Goal: Task Accomplishment & Management: Manage account settings

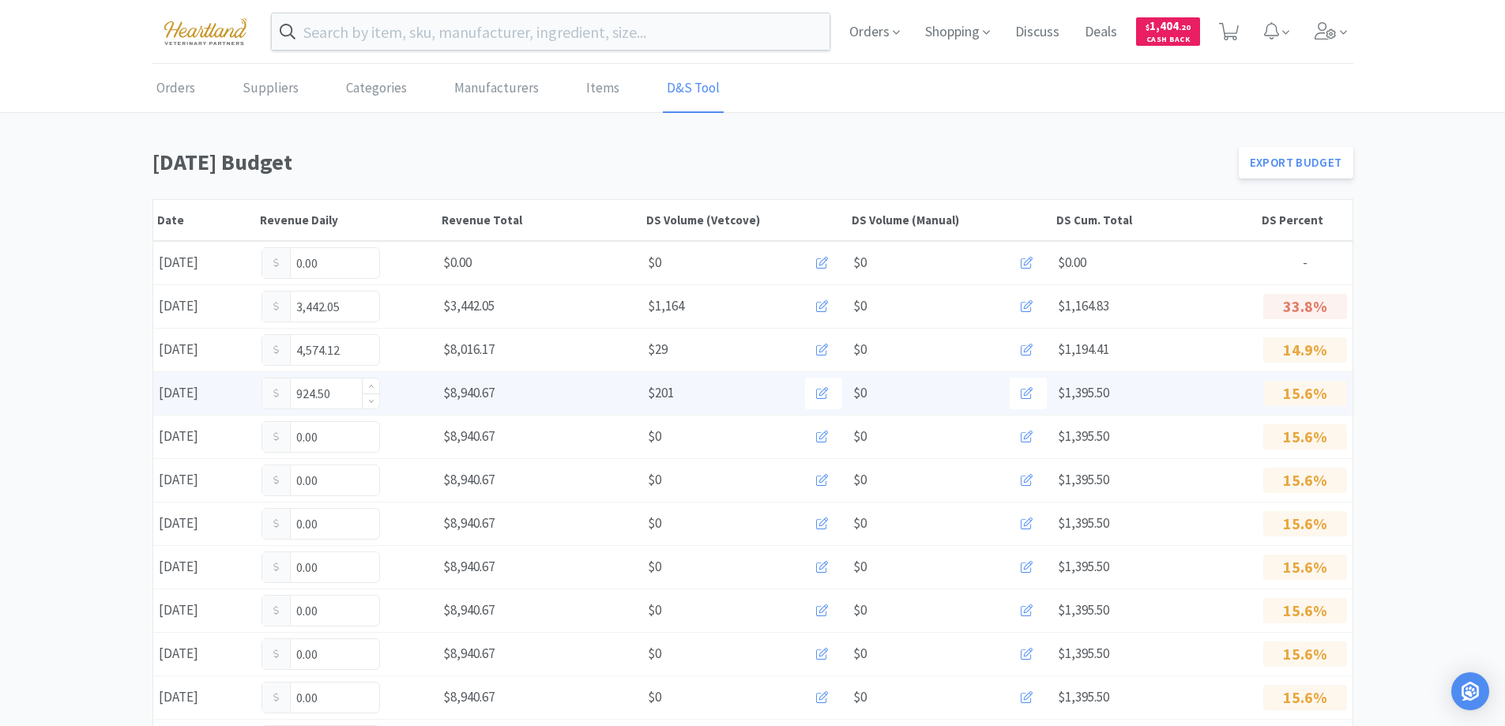
click at [350, 386] on input "924.50" at bounding box center [320, 393] width 117 height 30
type input "9"
type input "1,313.54"
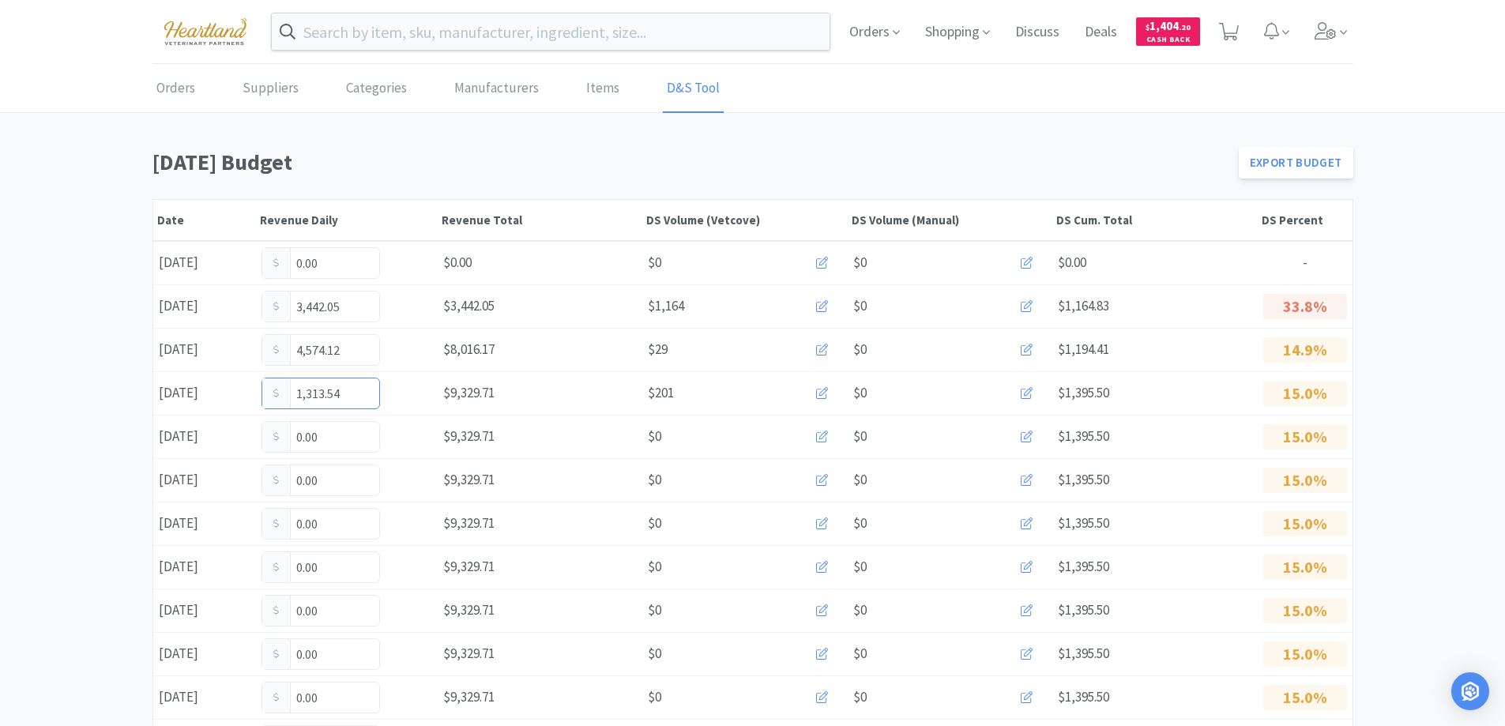
click at [350, 386] on input "1,313.54" at bounding box center [320, 393] width 117 height 30
type input "1,313.42"
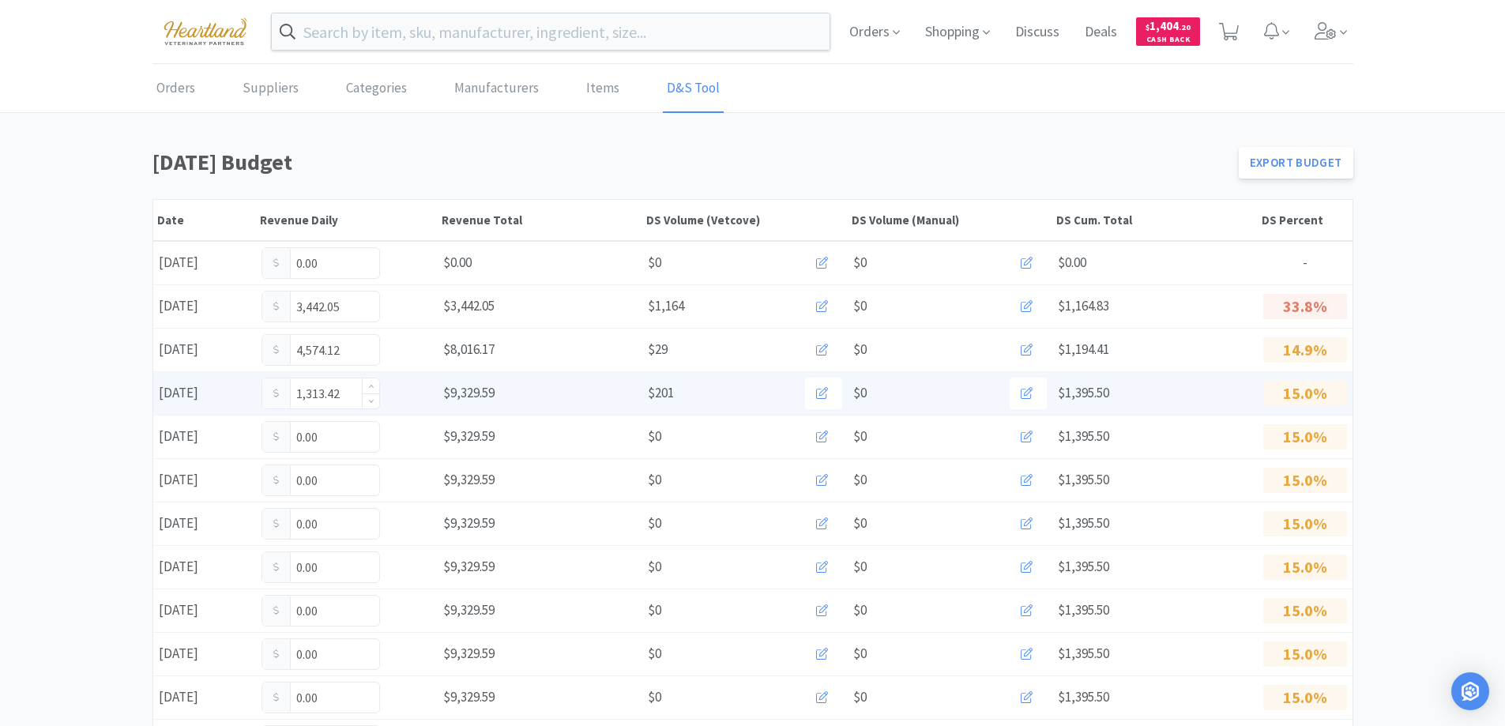
click at [354, 397] on input "1,313.42" at bounding box center [320, 393] width 117 height 30
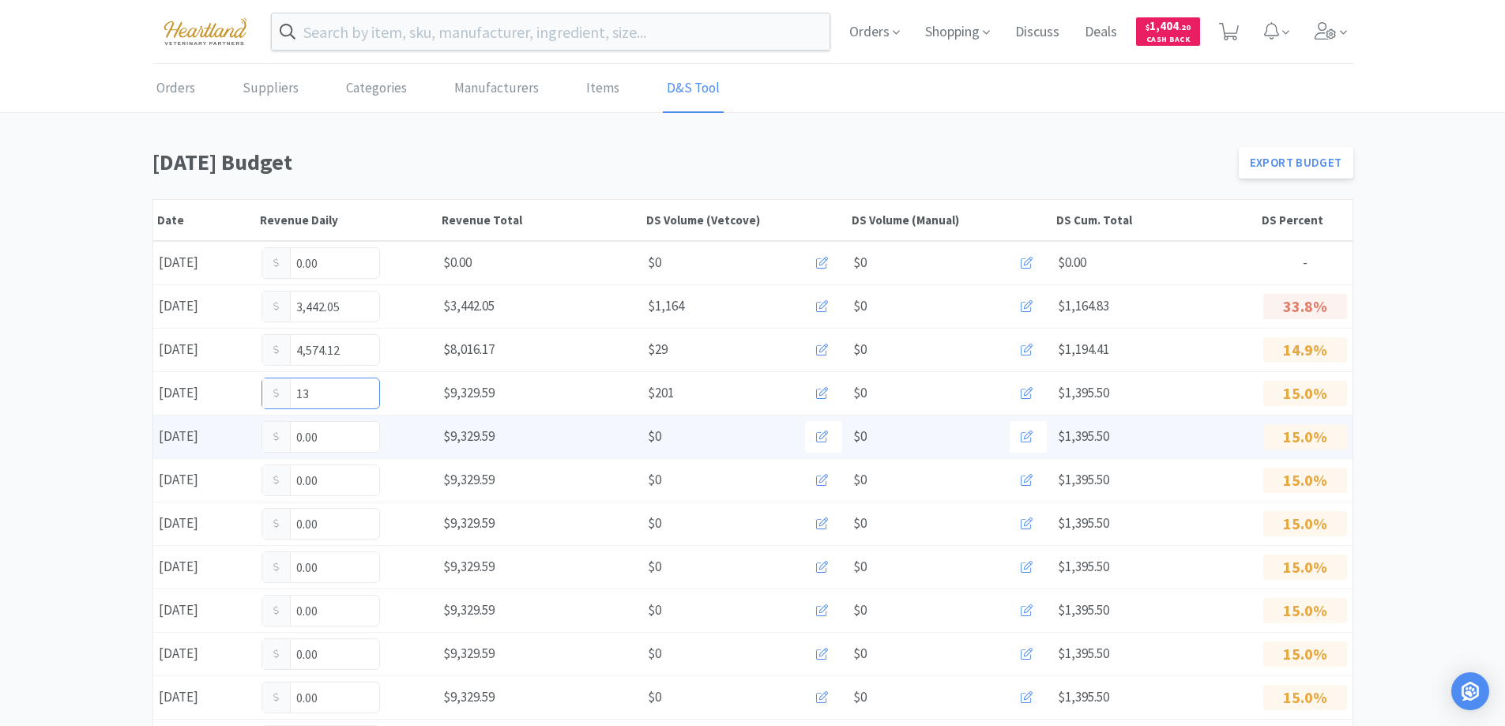
type input "1"
type input "1,517.92"
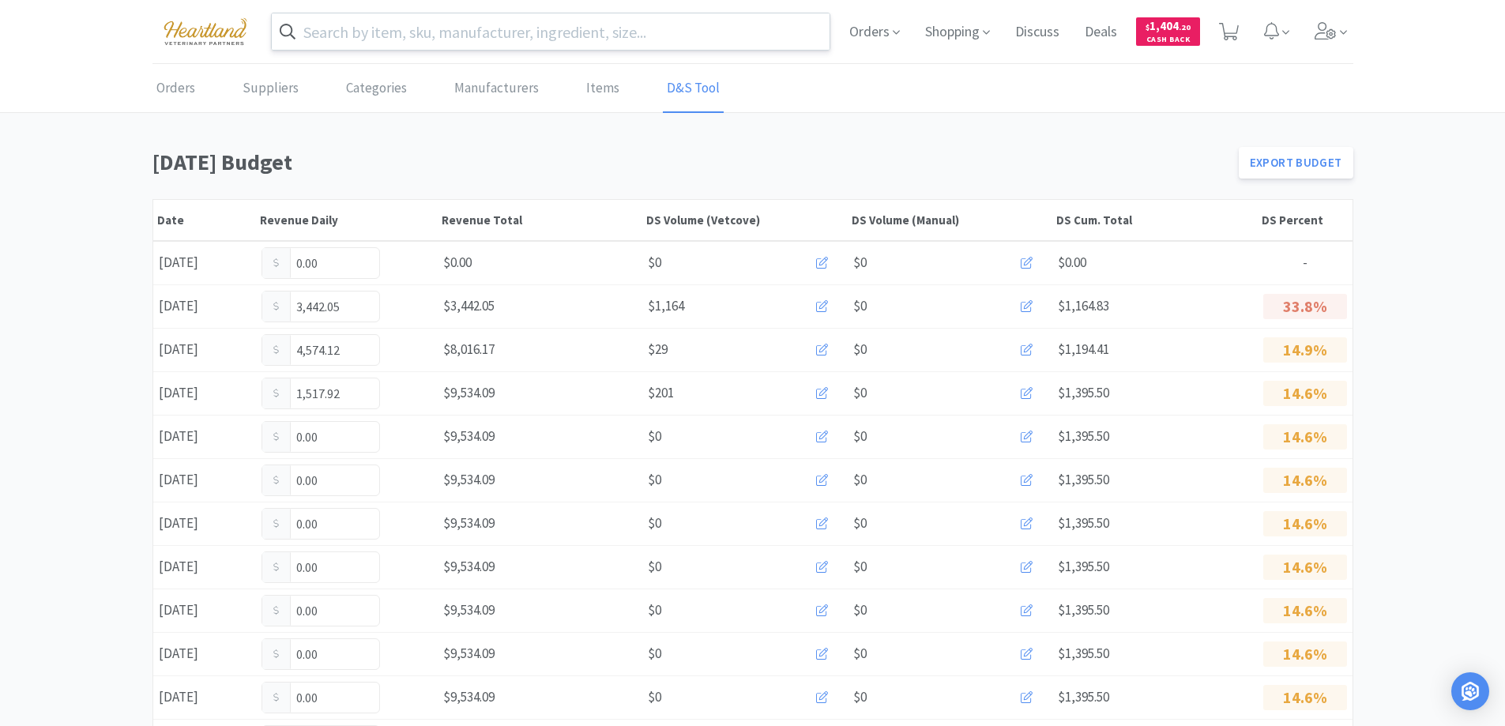
click at [384, 26] on input "text" at bounding box center [551, 31] width 559 height 36
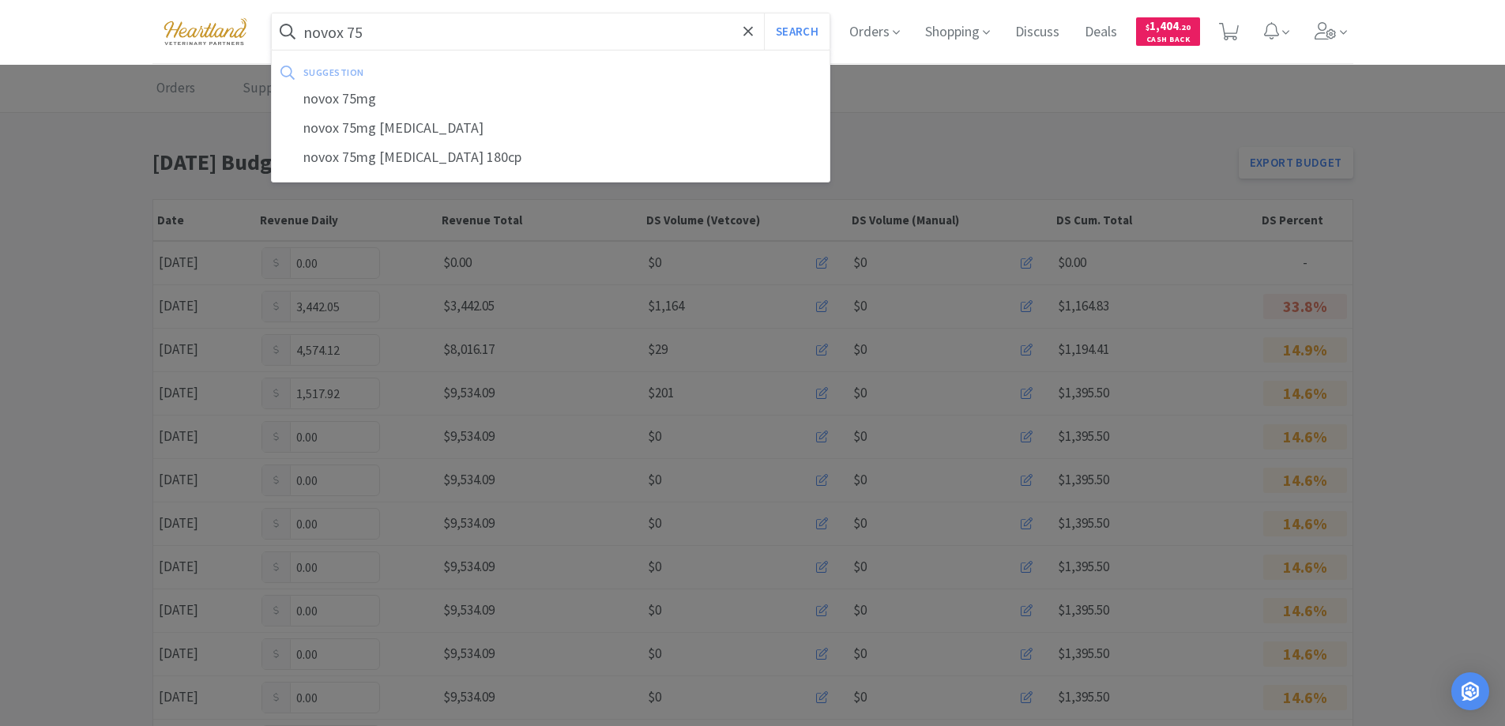
type input "novox 75"
click at [764, 13] on button "Search" at bounding box center [797, 31] width 66 height 36
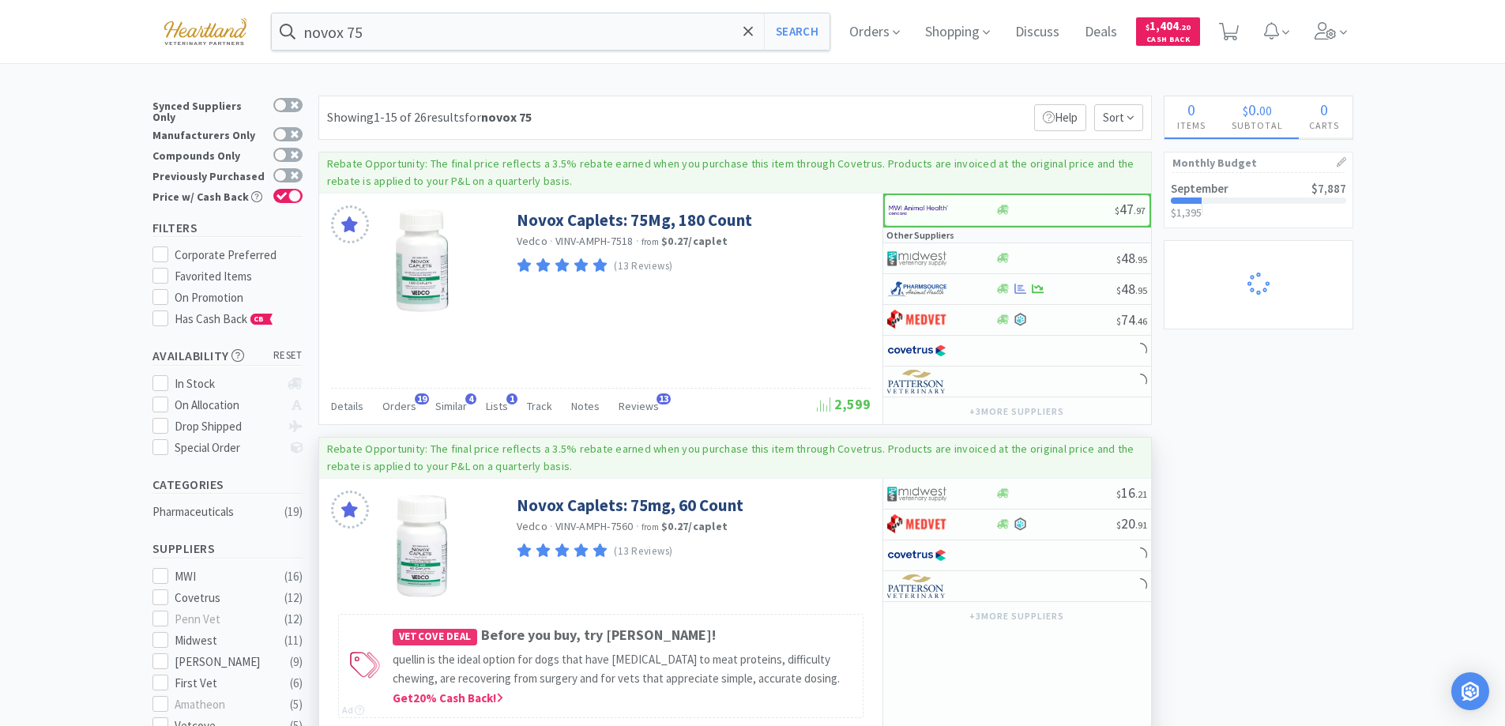
scroll to position [237, 0]
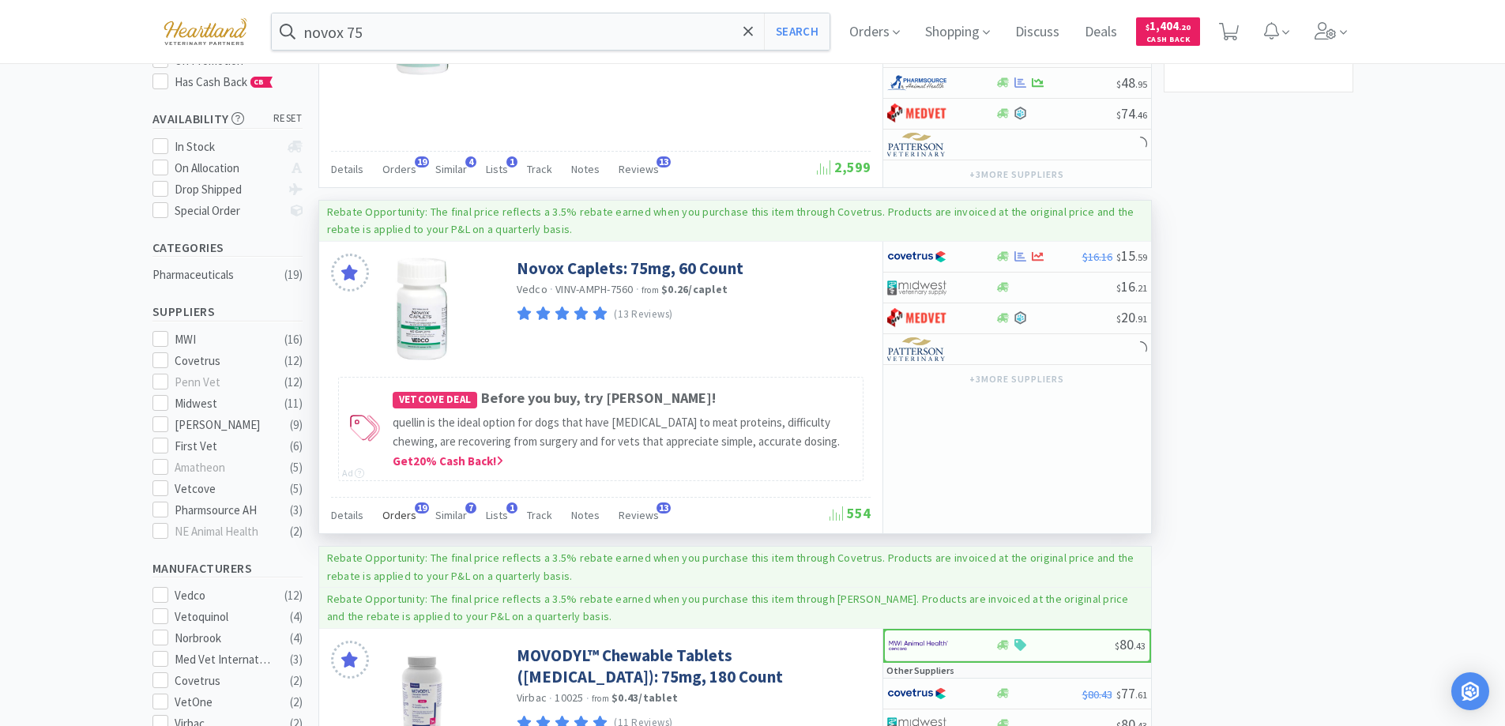
click at [398, 516] on span "Orders" at bounding box center [399, 515] width 34 height 14
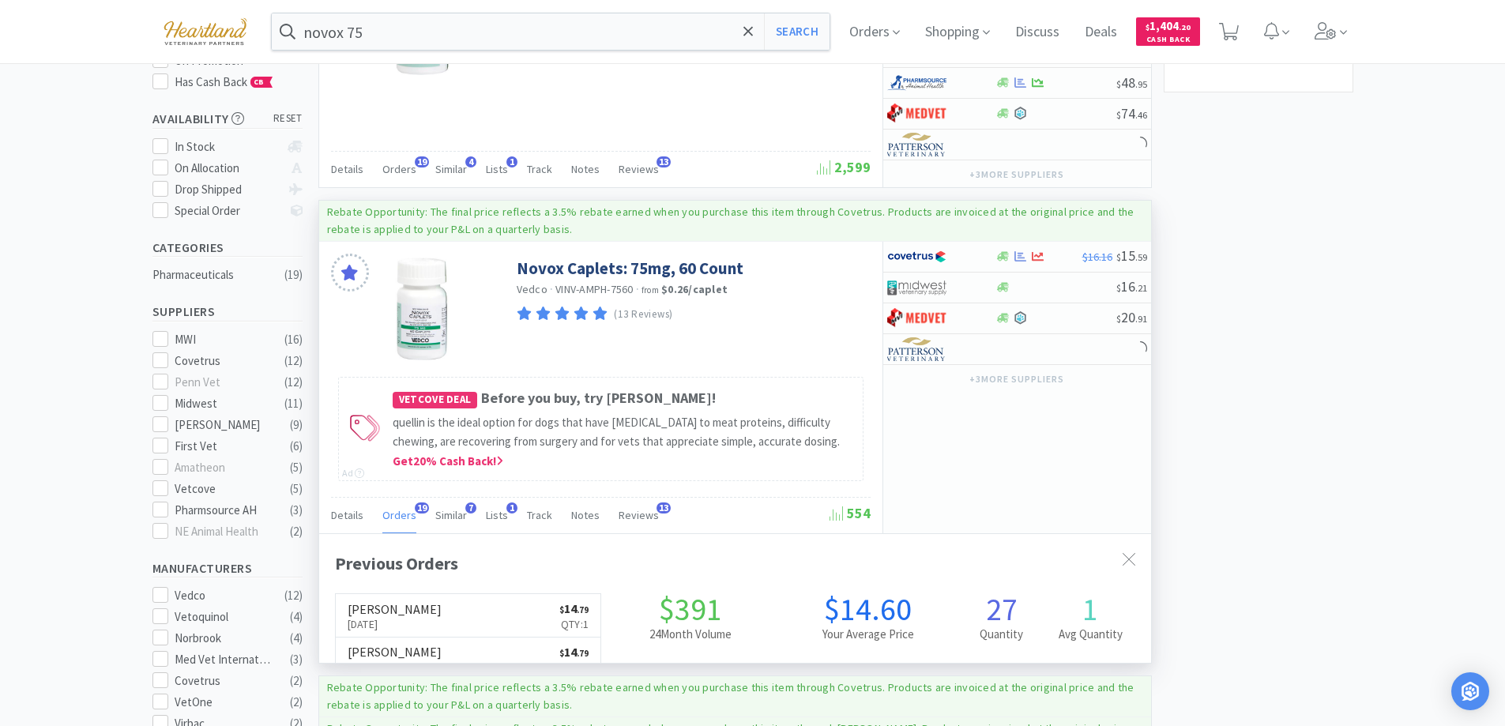
scroll to position [423, 832]
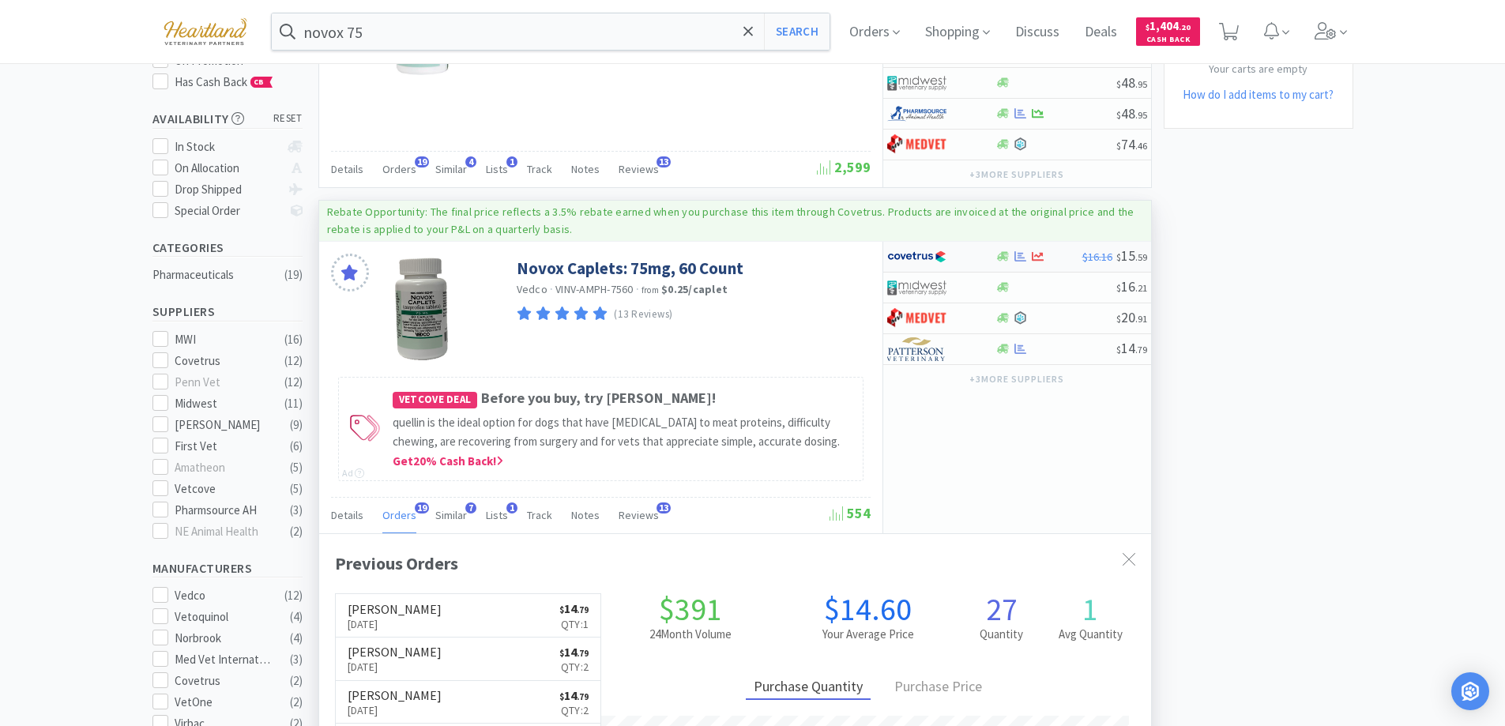
click at [976, 251] on div at bounding box center [941, 256] width 108 height 27
select select "1"
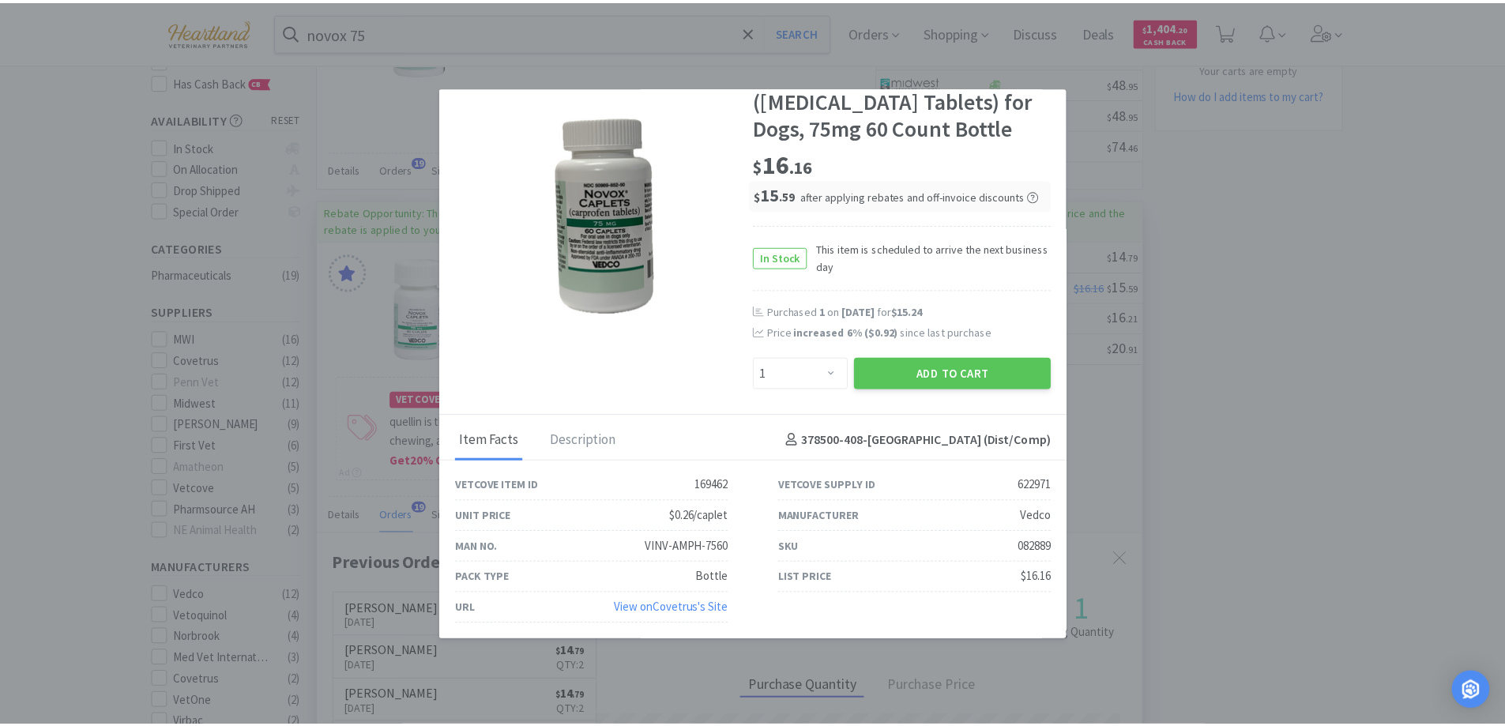
scroll to position [0, 0]
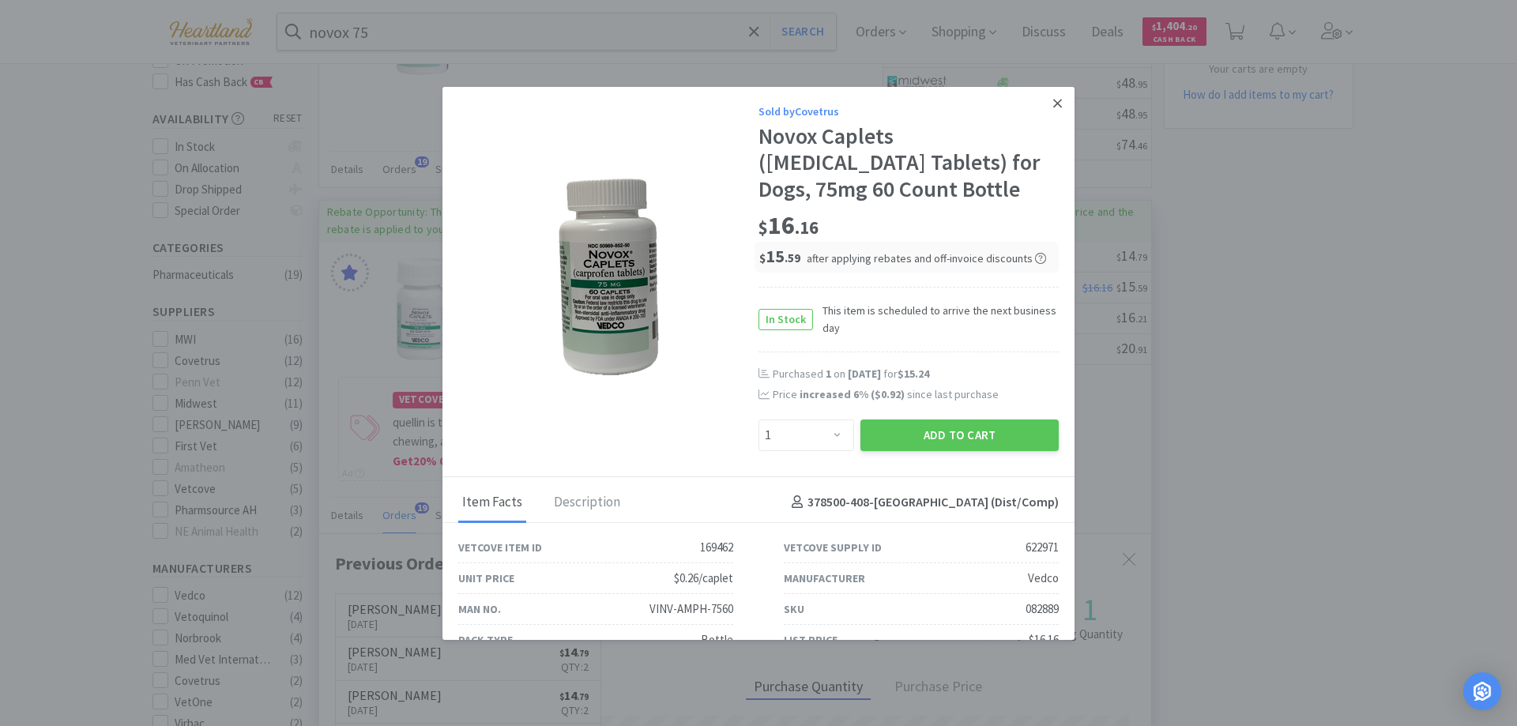
click at [1053, 107] on icon at bounding box center [1057, 103] width 9 height 14
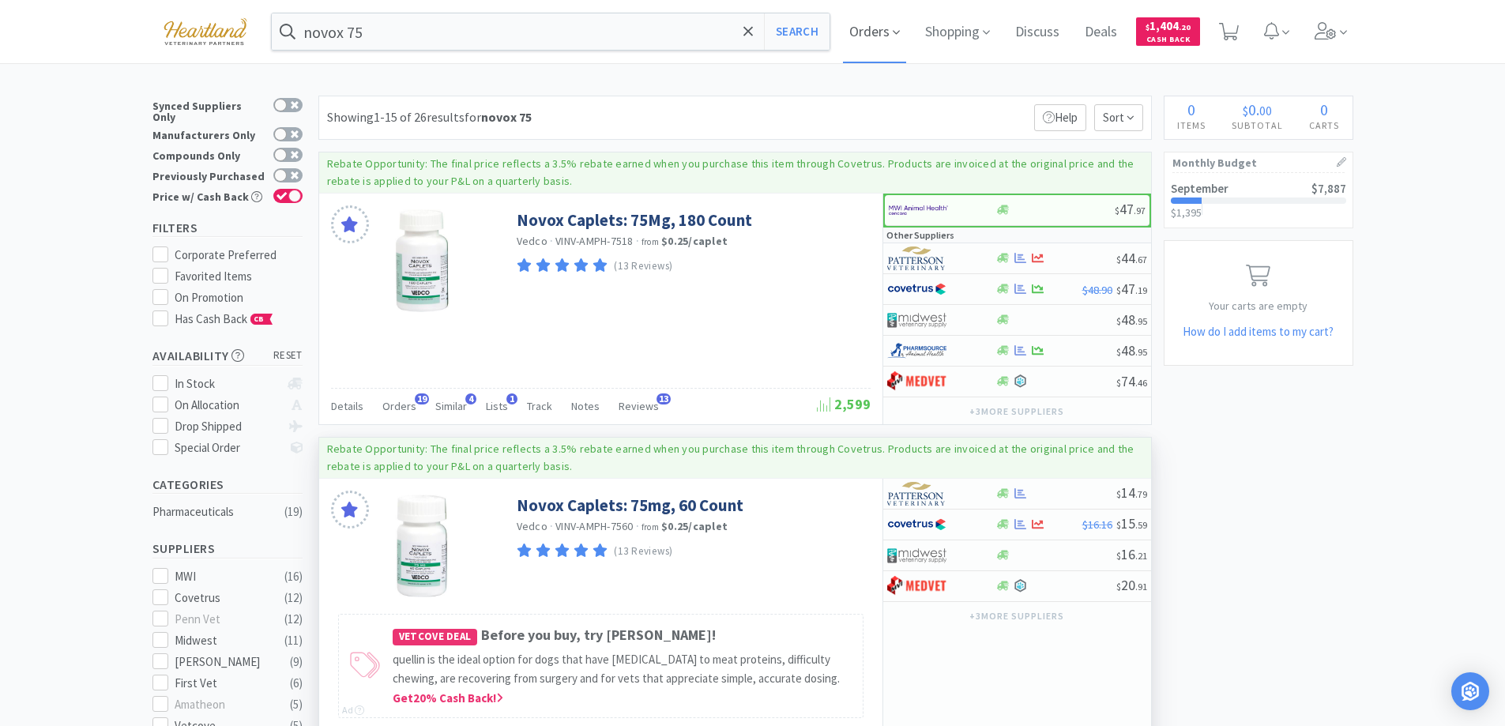
click at [900, 29] on icon at bounding box center [896, 32] width 7 height 14
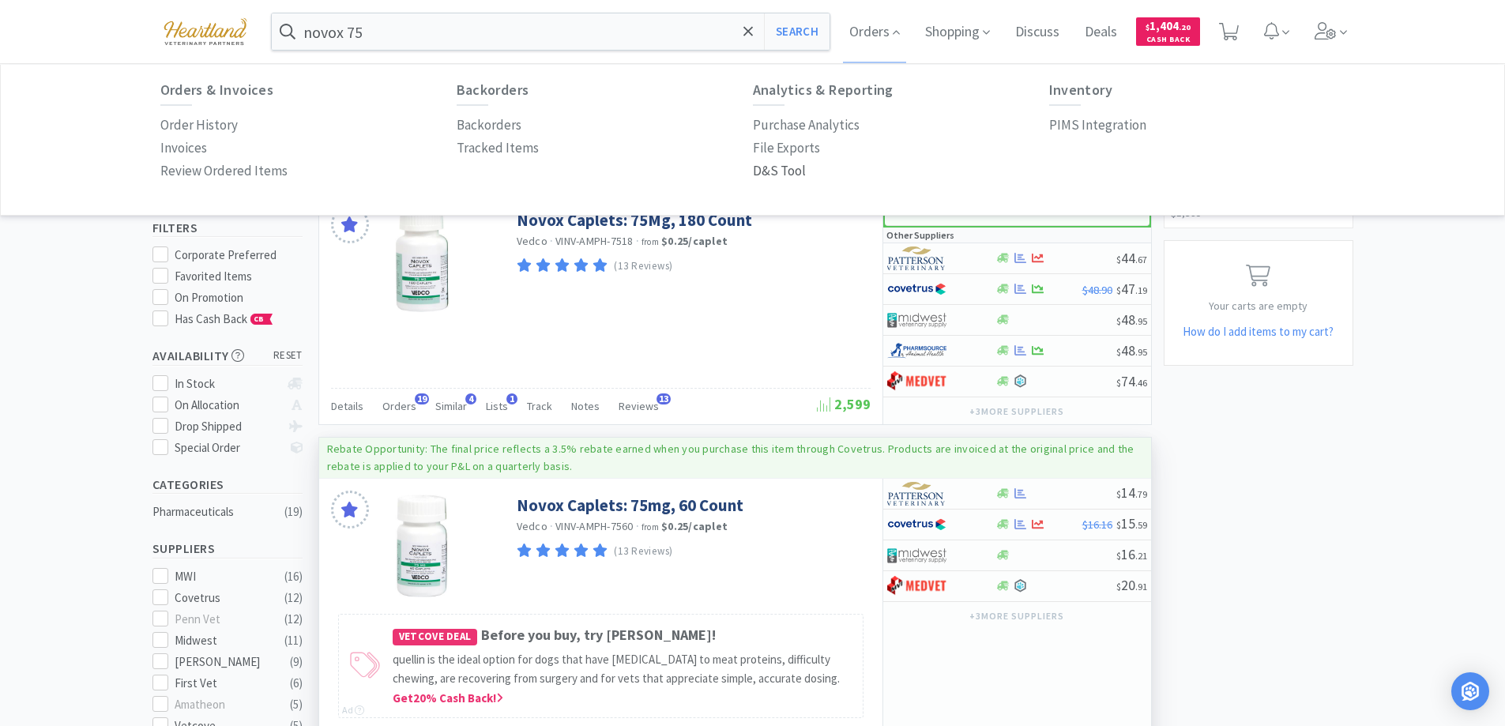
click at [770, 169] on p "D&S Tool" at bounding box center [779, 170] width 53 height 21
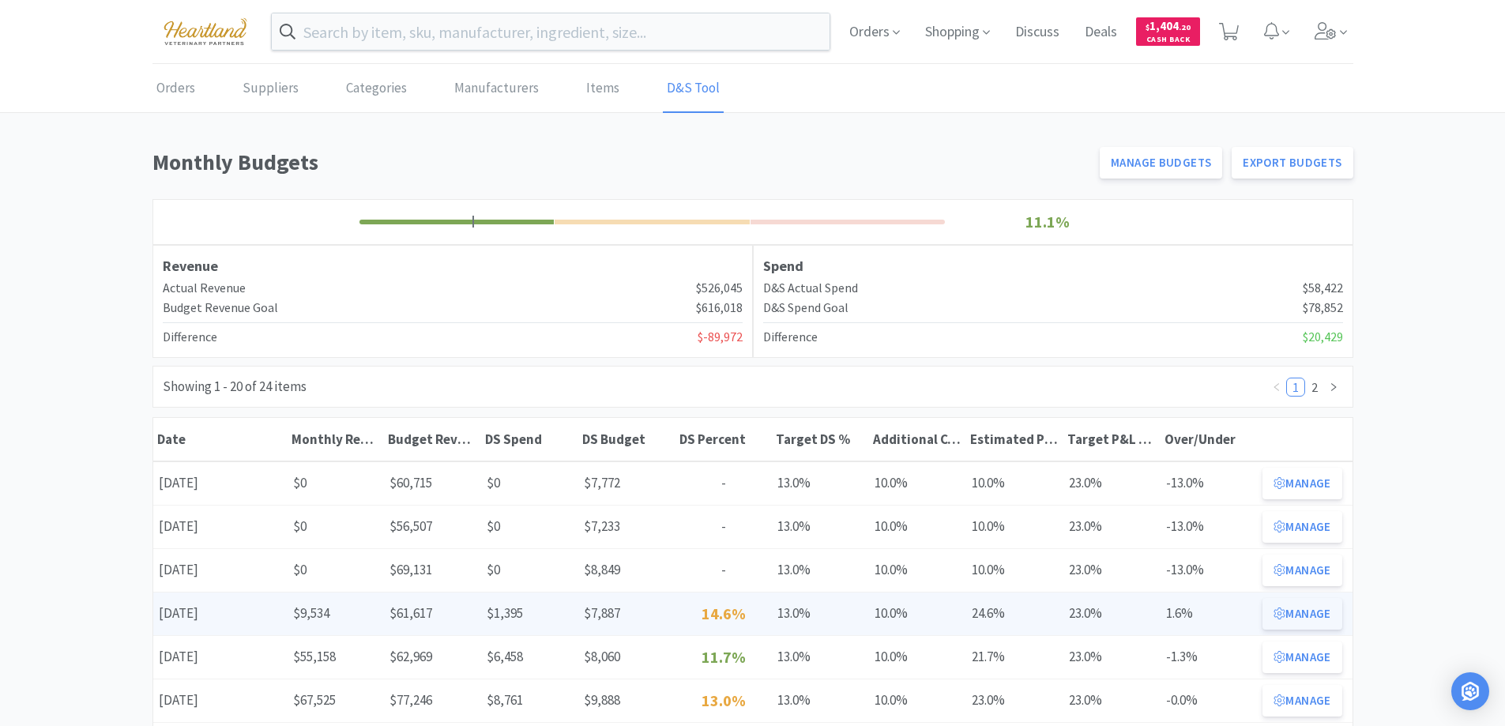
click at [1309, 608] on button "Manage" at bounding box center [1302, 614] width 79 height 32
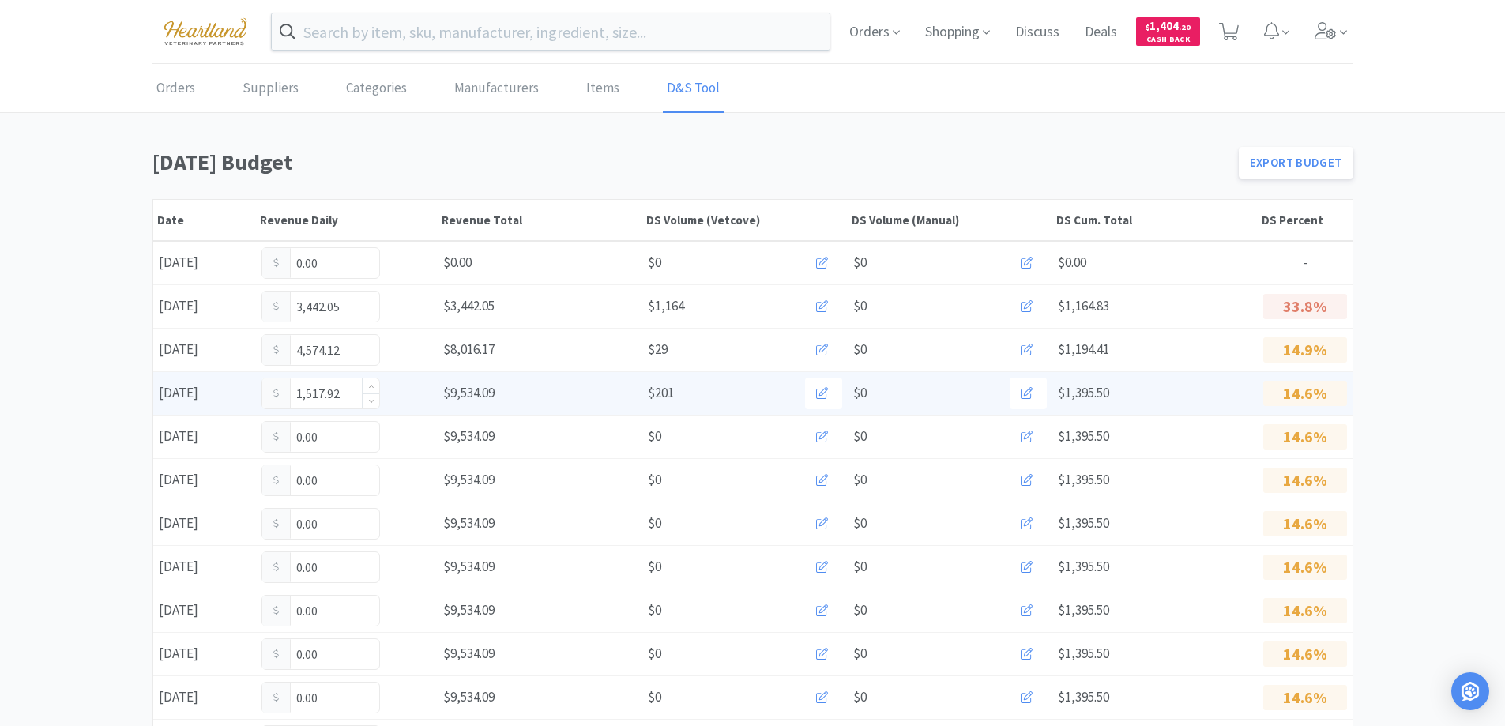
click at [354, 390] on input "1,517.92" at bounding box center [320, 393] width 117 height 30
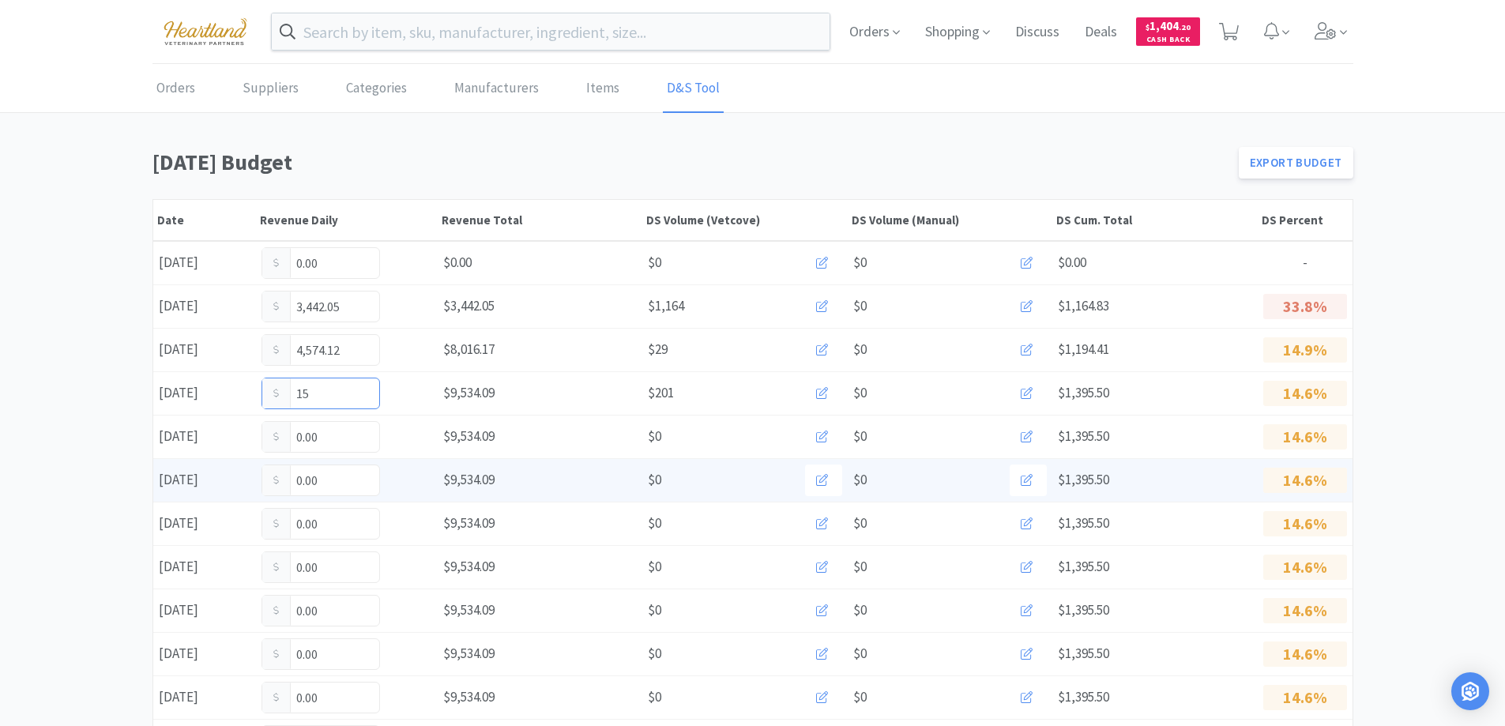
type input "1"
type input "2,145."
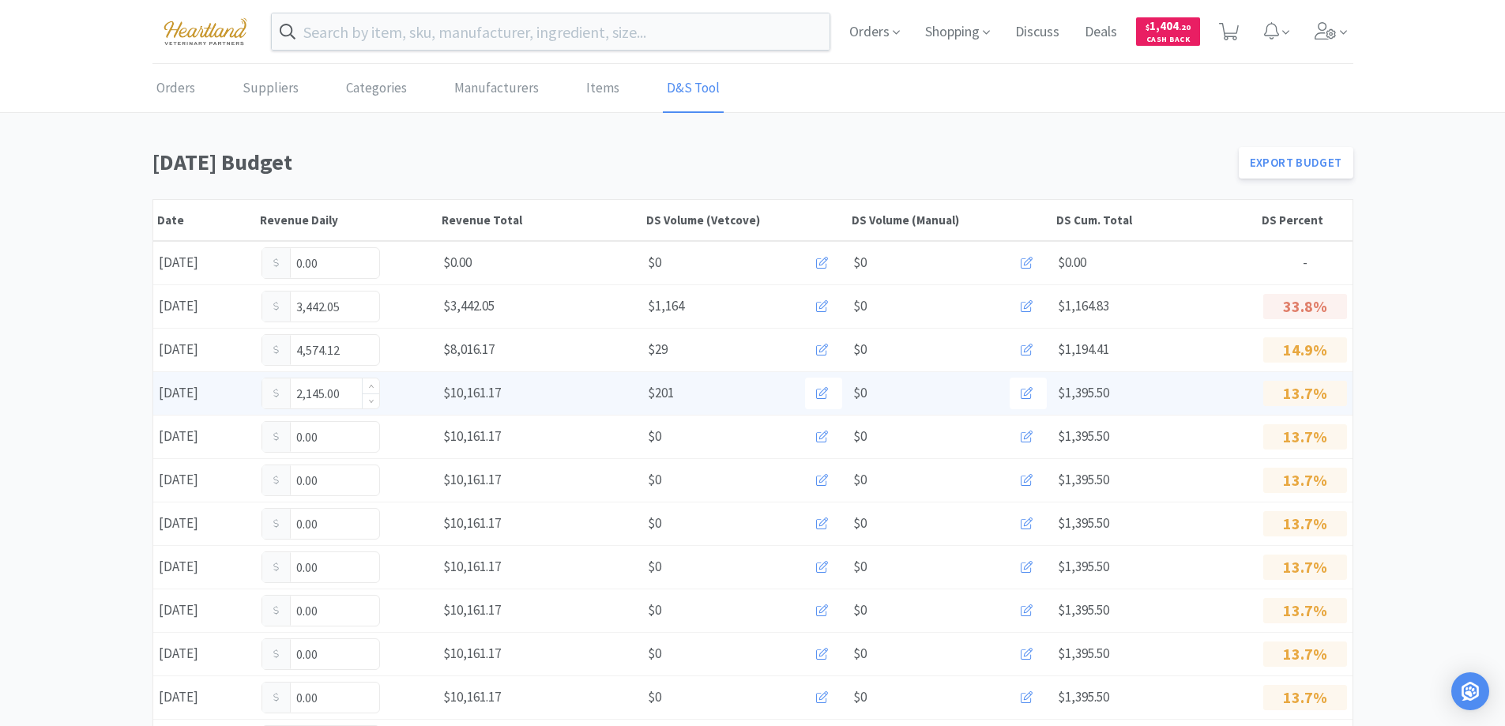
click at [347, 394] on input "2,145.00" at bounding box center [320, 393] width 117 height 30
type input "2,145.92"
